Goal: Navigation & Orientation: Find specific page/section

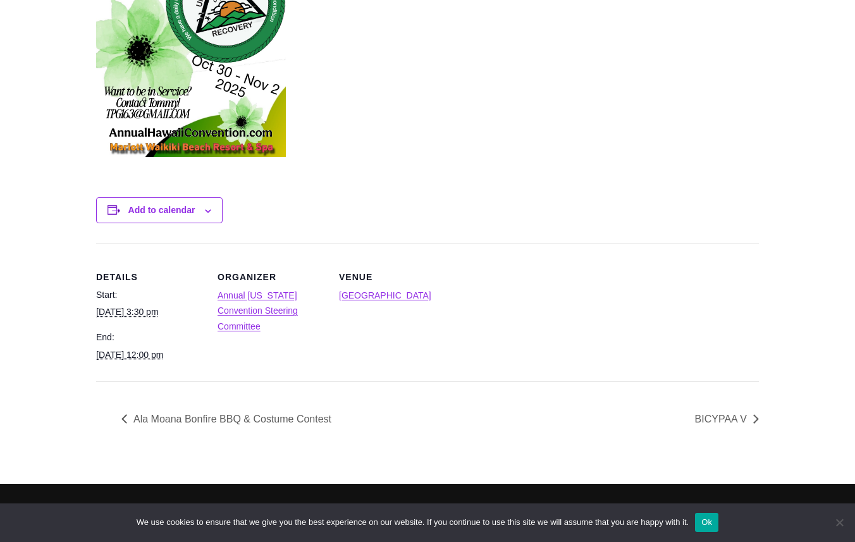
scroll to position [582, 0]
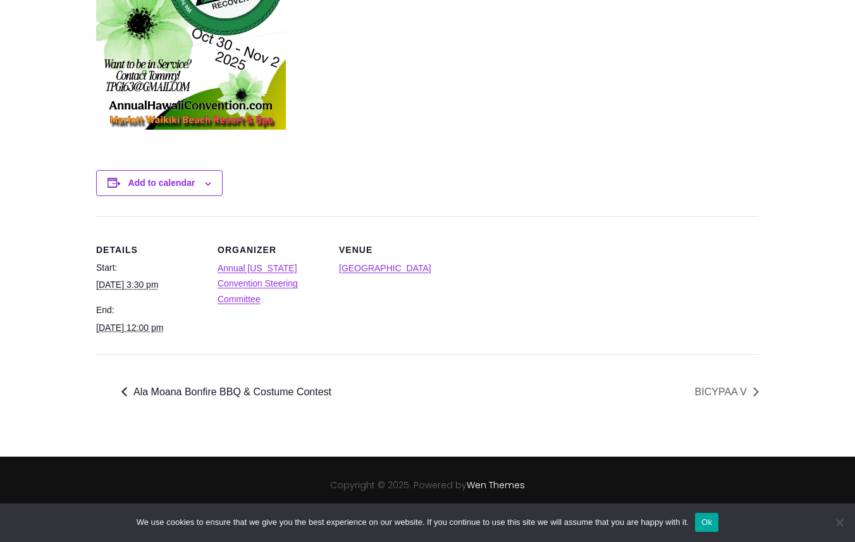
click at [183, 389] on link "« Ala Moana Bonfire BBQ & Costume Contest" at bounding box center [229, 391] width 217 height 11
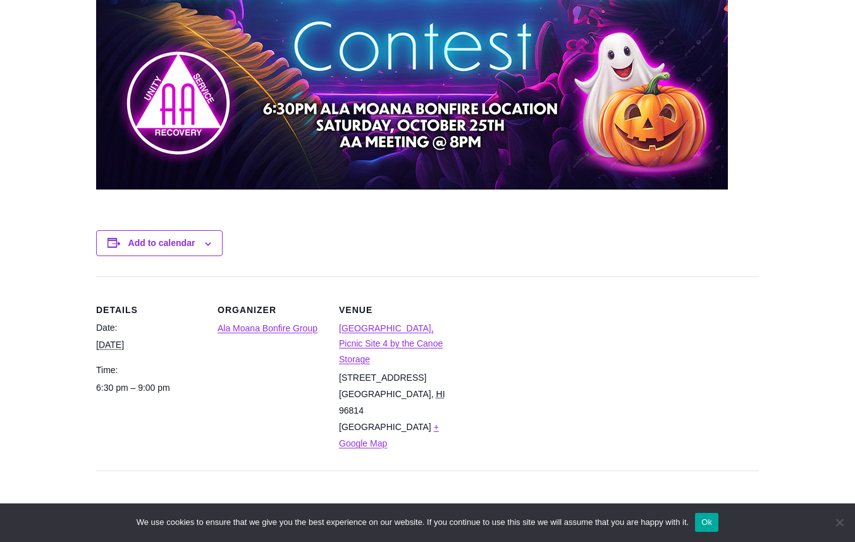
scroll to position [1143, 0]
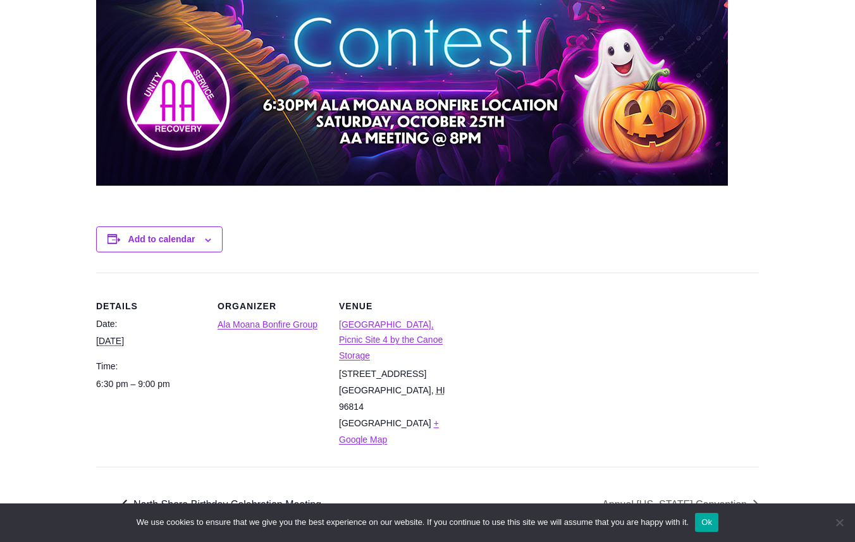
click at [177, 499] on link "« North Shore Birthday Celebration Meeting" at bounding box center [224, 504] width 207 height 11
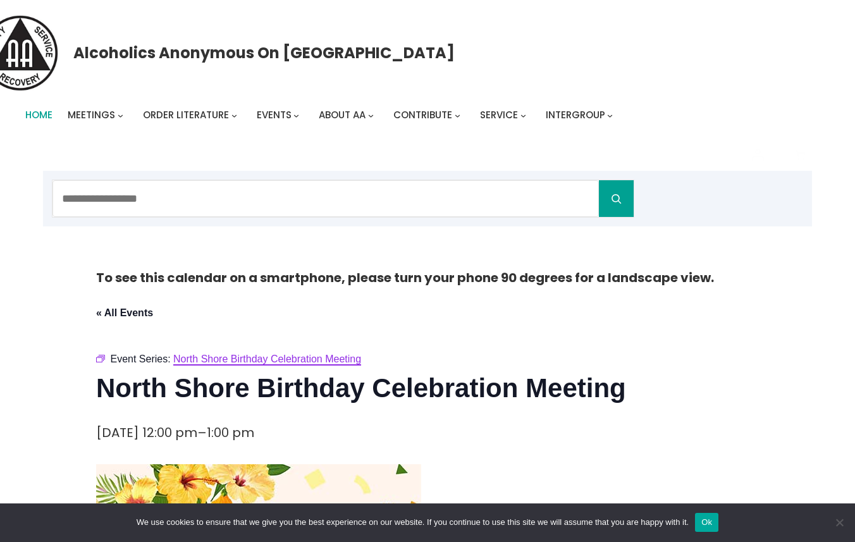
click at [40, 114] on span "Home" at bounding box center [38, 114] width 27 height 13
